Goal: Information Seeking & Learning: Check status

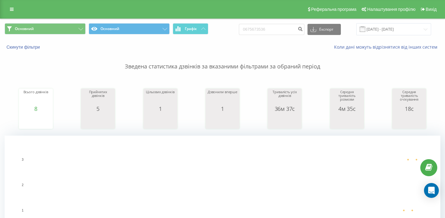
scroll to position [1, 0]
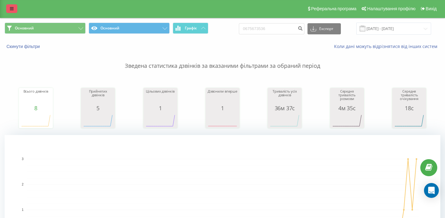
click at [14, 11] on link at bounding box center [11, 8] width 11 height 9
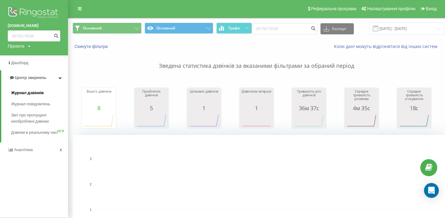
click at [49, 94] on link "Журнал дзвінків" at bounding box center [39, 92] width 57 height 11
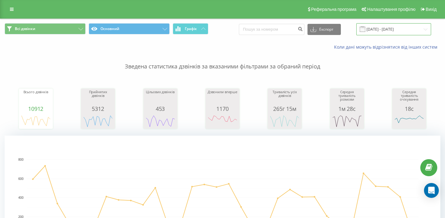
click at [410, 23] on input "22.07.2025 - 22.08.2025" at bounding box center [393, 29] width 75 height 12
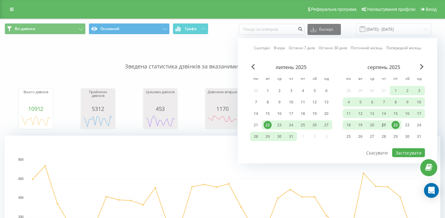
click at [386, 125] on div "21" at bounding box center [384, 125] width 8 height 8
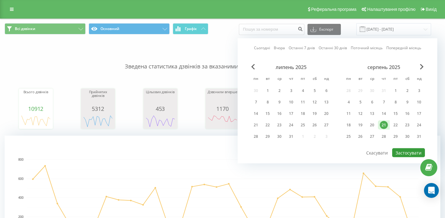
click at [408, 155] on button "Застосувати" at bounding box center [408, 152] width 33 height 9
type input "21.08.2025 - 21.08.2025"
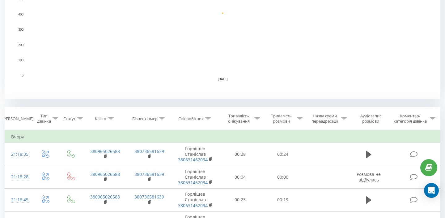
scroll to position [160, 0]
click at [197, 119] on div "Співробітник" at bounding box center [190, 118] width 25 height 5
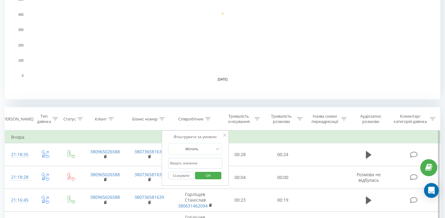
click at [191, 164] on input "text" at bounding box center [195, 163] width 54 height 11
click at [206, 178] on span "OK" at bounding box center [208, 175] width 17 height 10
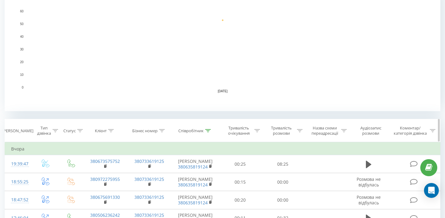
scroll to position [151, 0]
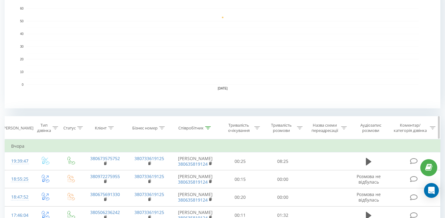
click at [190, 131] on th "Співробітник" at bounding box center [196, 127] width 48 height 23
click at [193, 126] on div "Співробітник" at bounding box center [190, 127] width 25 height 5
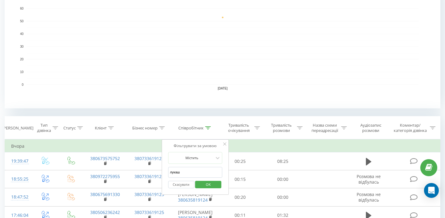
click at [186, 170] on input "лукаш" at bounding box center [195, 172] width 54 height 11
type input "власенко"
click at [217, 184] on button "OK" at bounding box center [208, 185] width 26 height 8
